Goal: Task Accomplishment & Management: Use online tool/utility

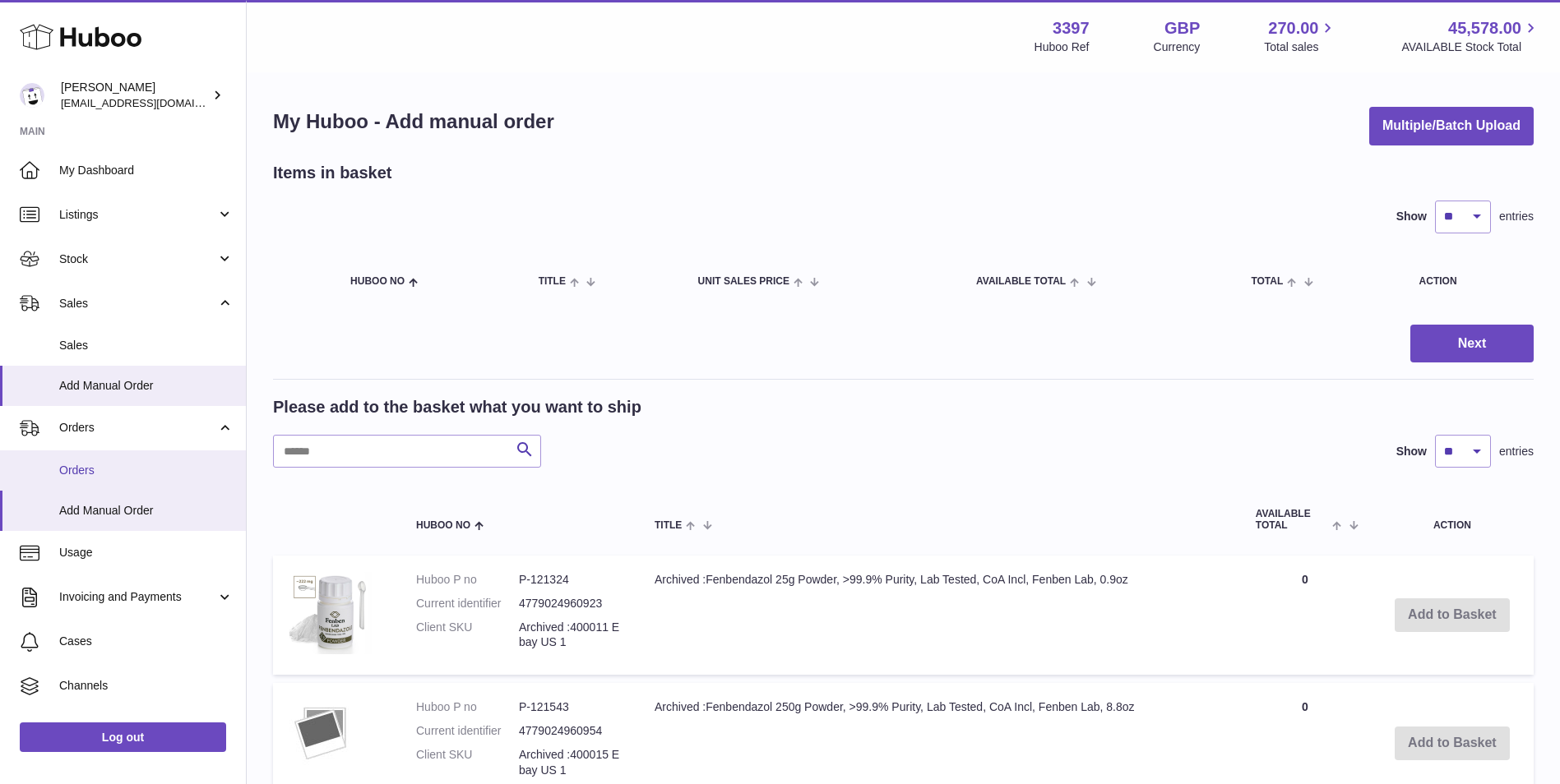
drag, startPoint x: 75, startPoint y: 465, endPoint x: 127, endPoint y: 468, distance: 52.1
click at [75, 465] on span "Orders" at bounding box center [146, 470] width 174 height 15
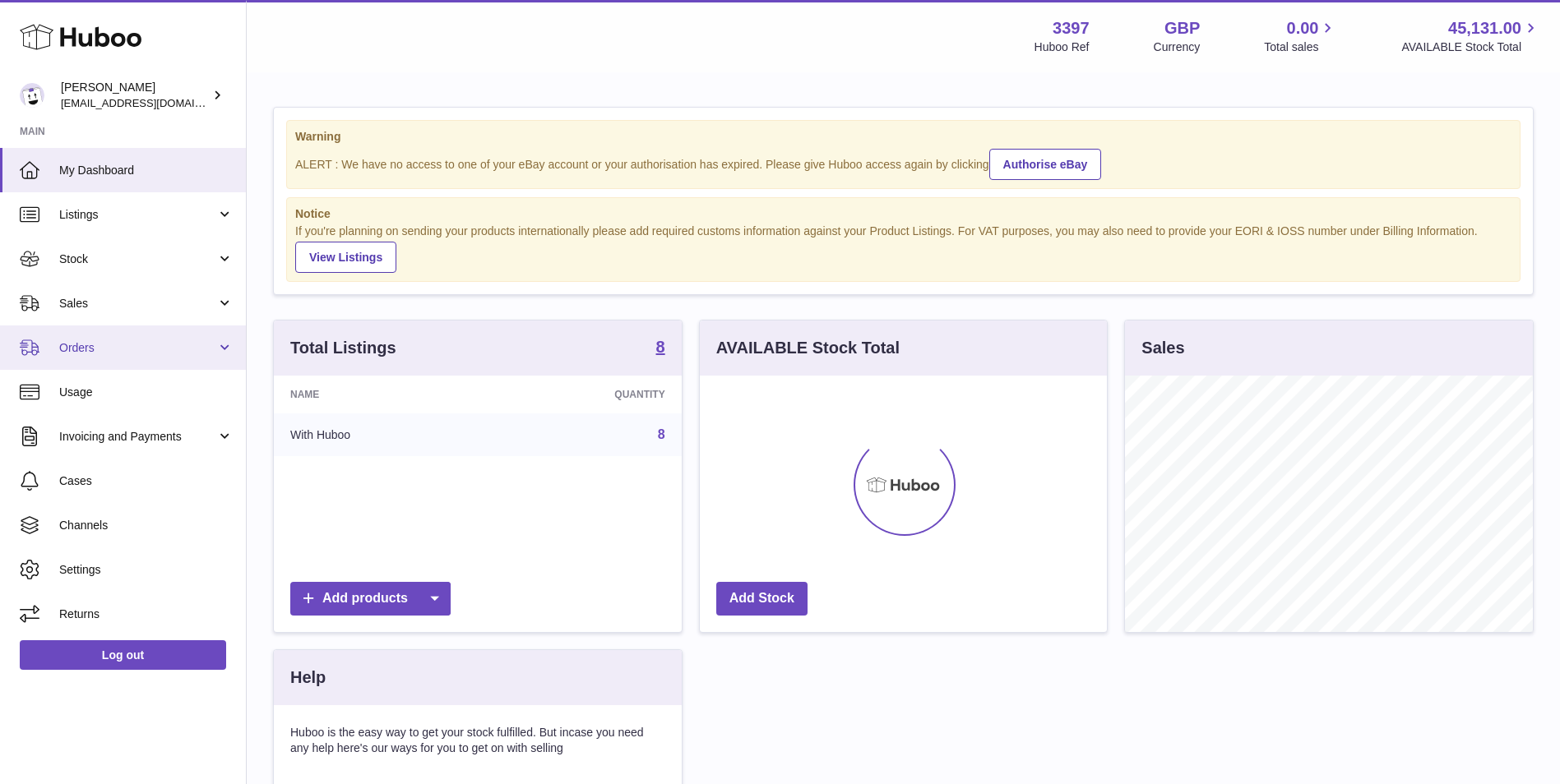
scroll to position [257, 407]
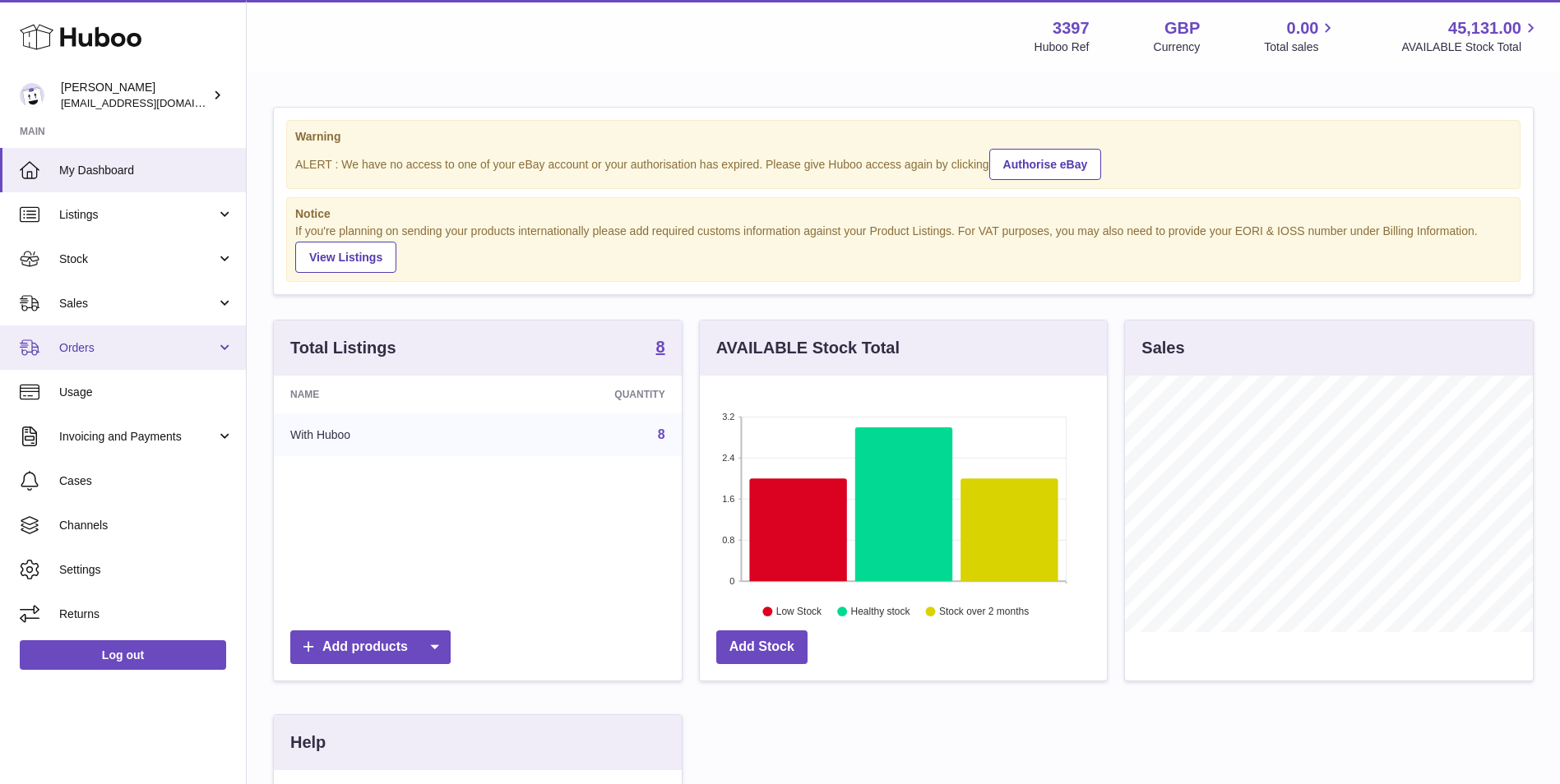
click at [108, 355] on span "Orders" at bounding box center [138, 348] width 157 height 15
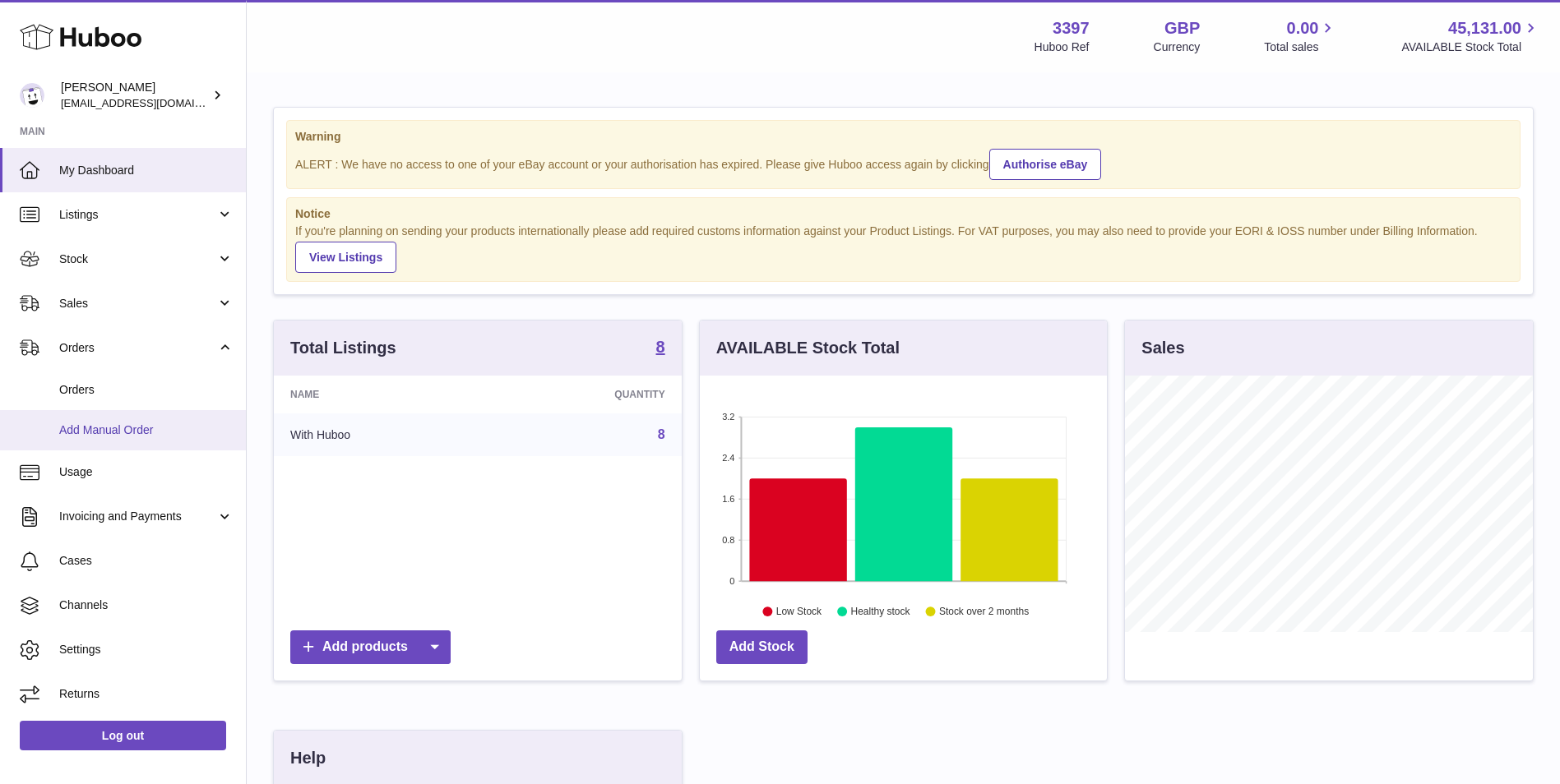
click at [75, 434] on span "Add Manual Order" at bounding box center [146, 430] width 174 height 15
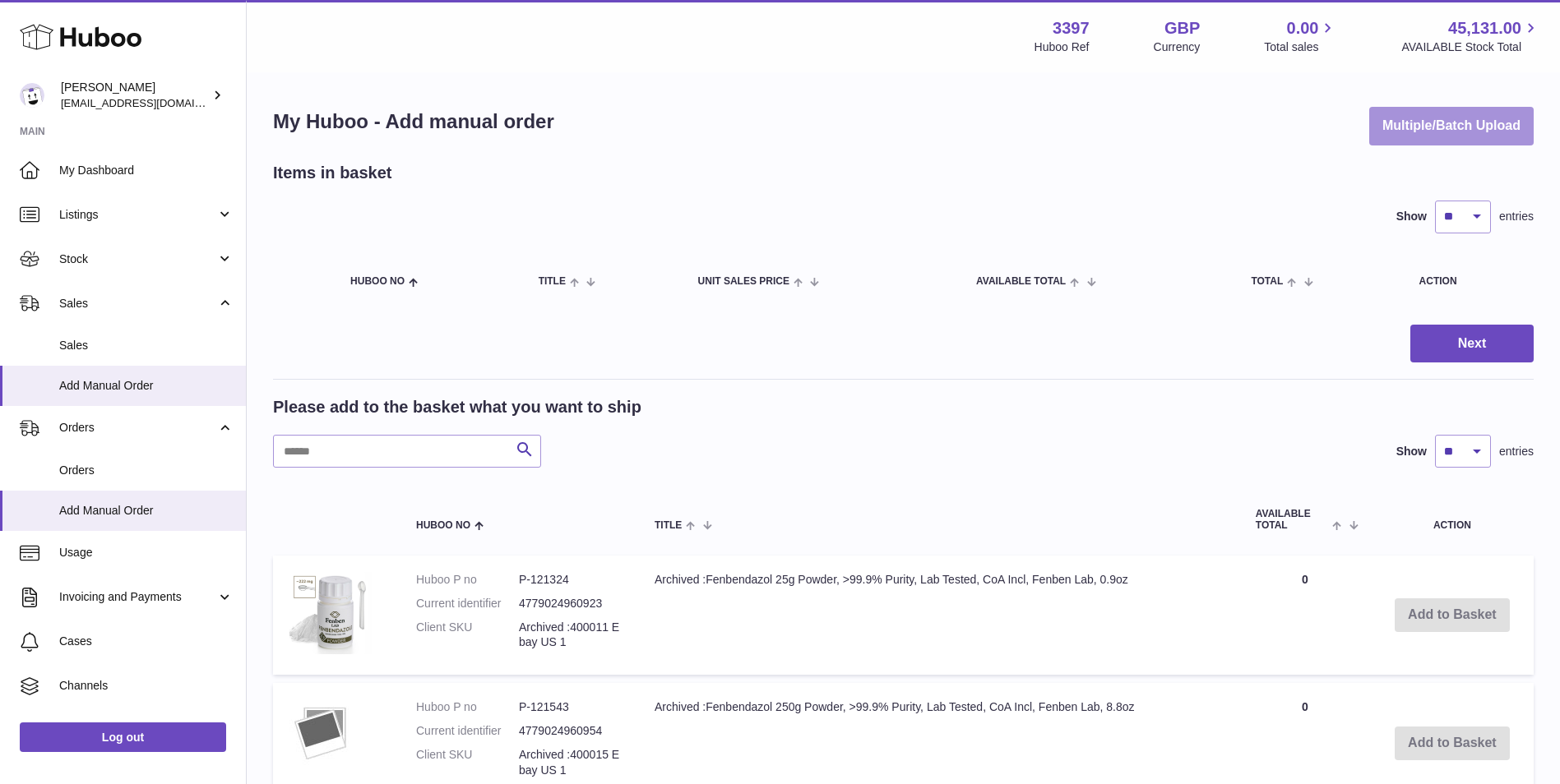
click at [1419, 134] on button "Multiple/Batch Upload" at bounding box center [1451, 126] width 164 height 39
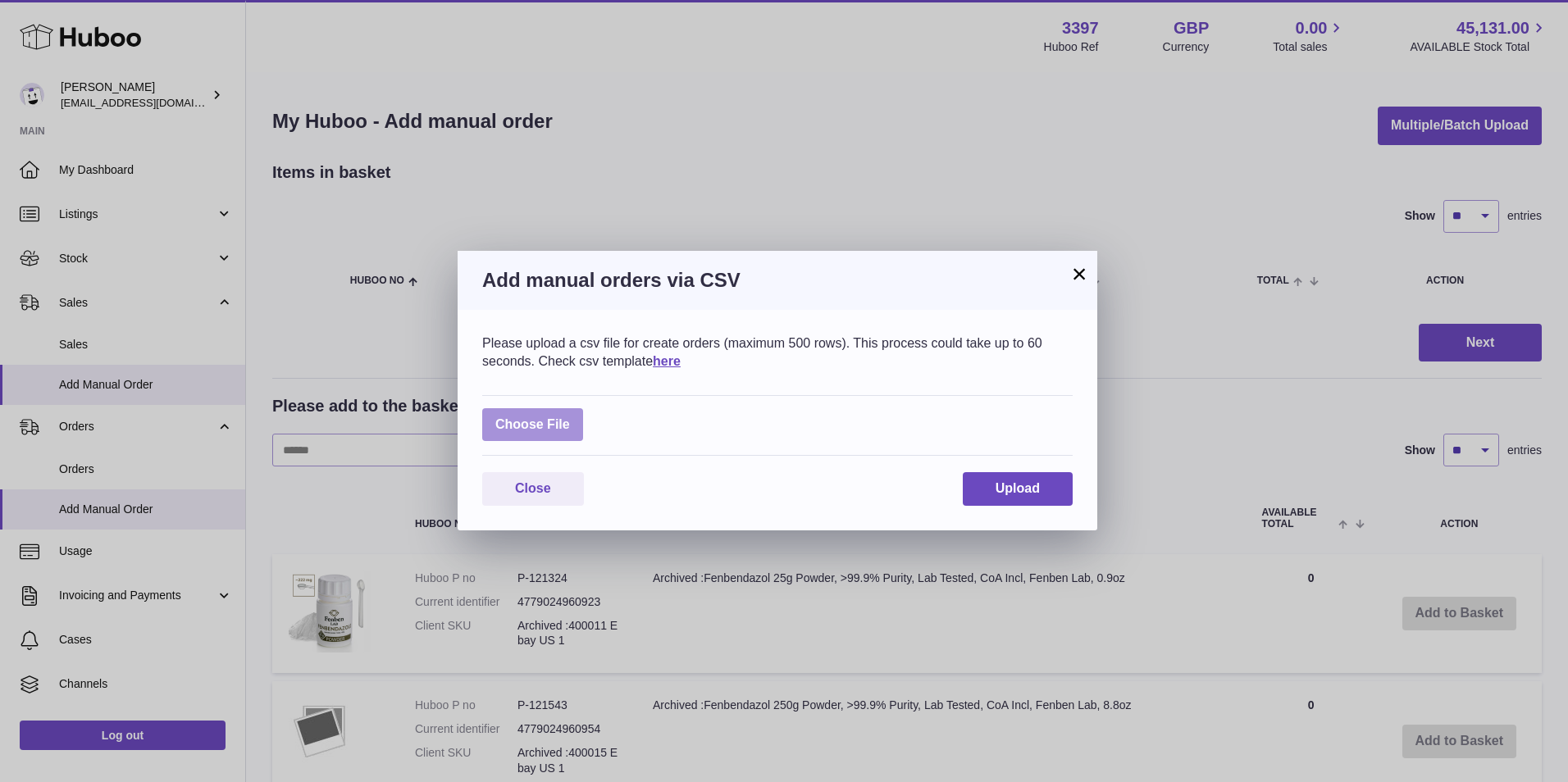
click at [546, 435] on label at bounding box center [532, 426] width 101 height 34
click at [570, 417] on input "file" at bounding box center [570, 416] width 1 height 1
type input "**********"
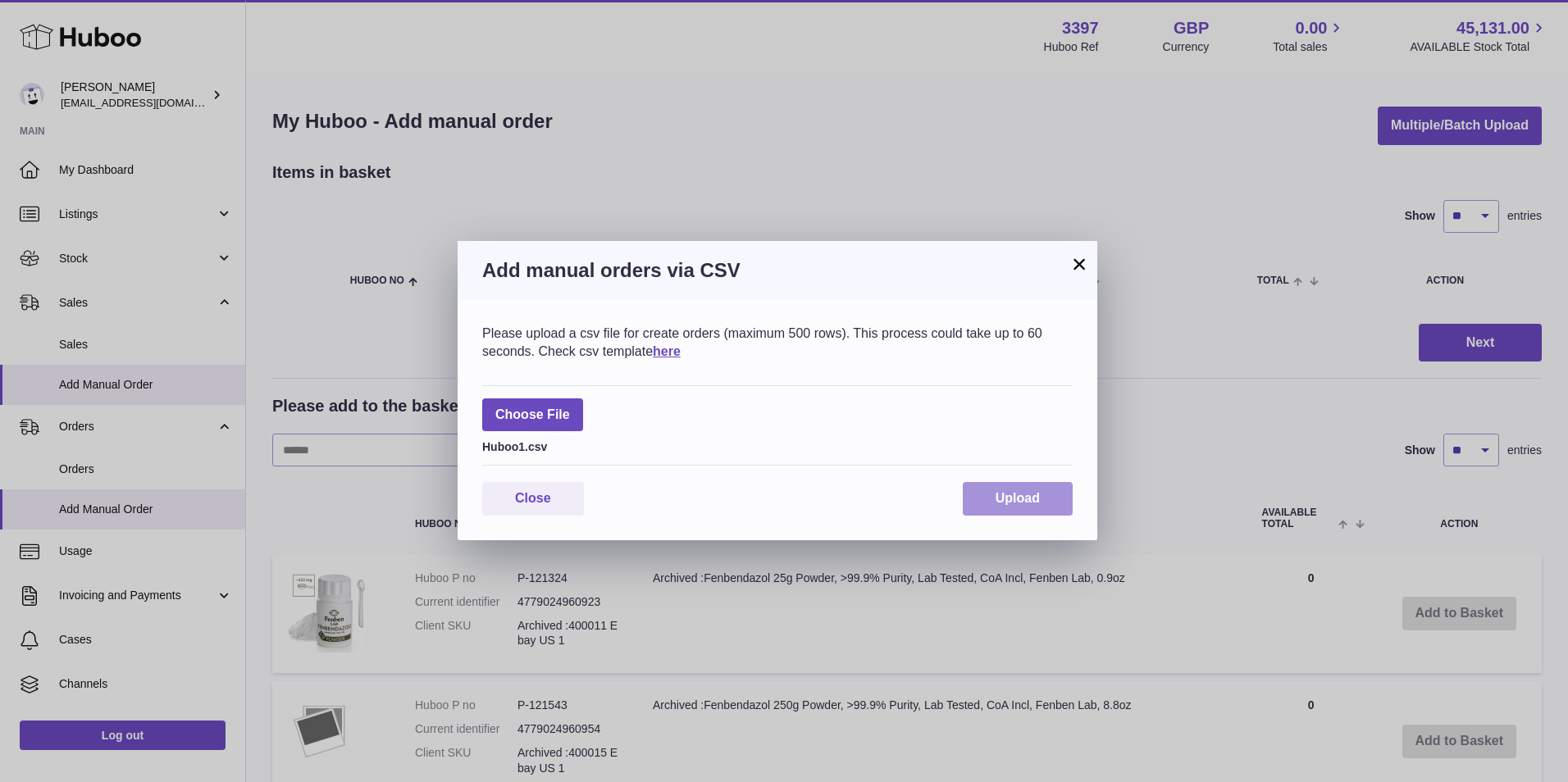
click at [1002, 496] on span "Upload" at bounding box center [1018, 497] width 44 height 14
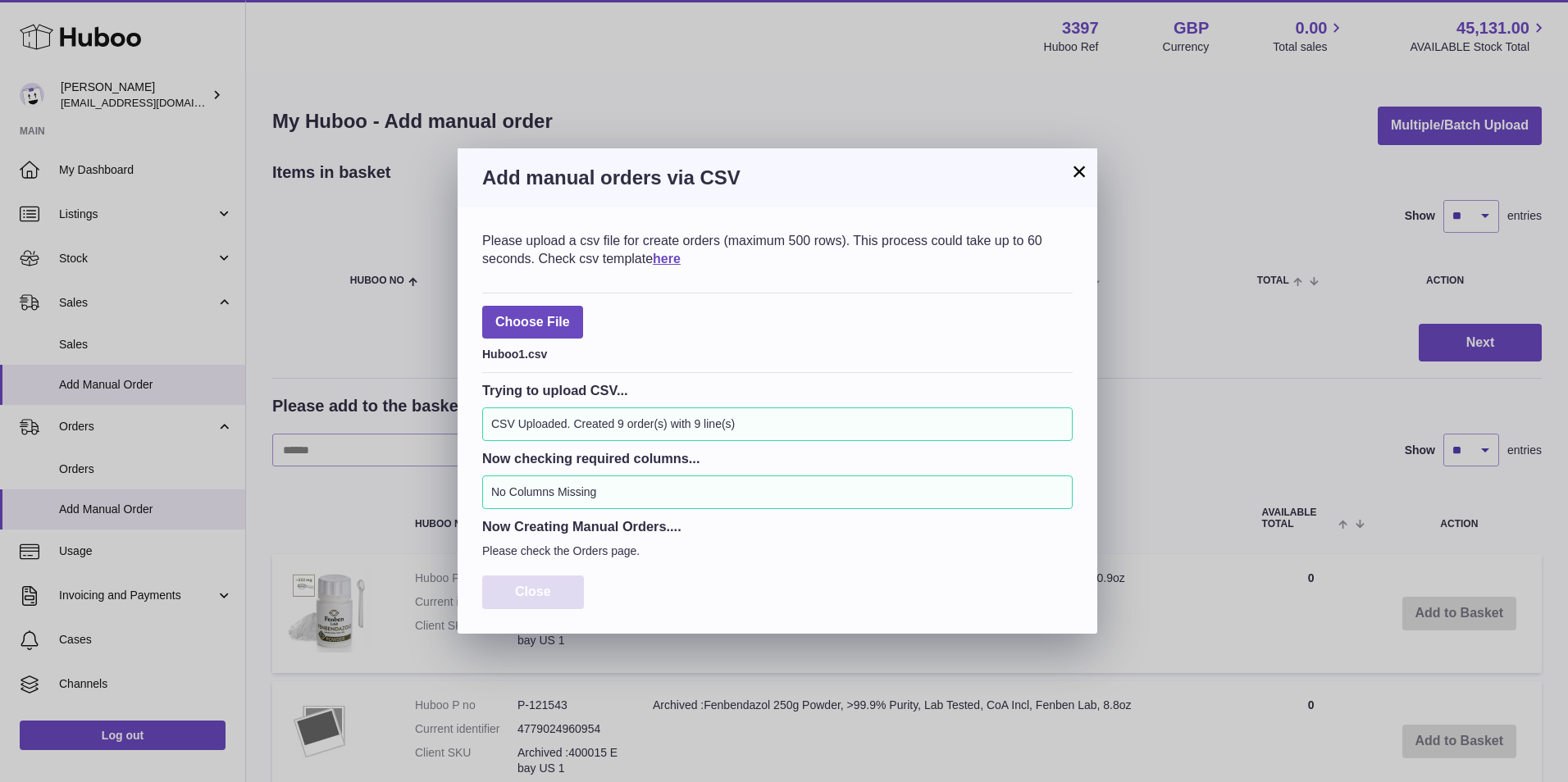
click at [550, 583] on button "Close" at bounding box center [533, 593] width 102 height 34
